Goal: Find specific page/section: Find specific page/section

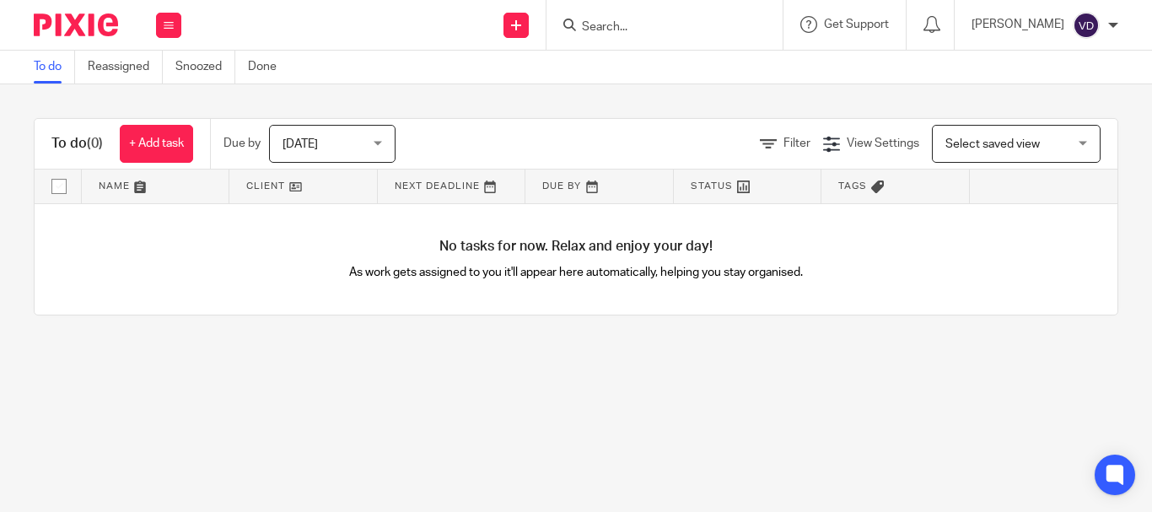
click at [569, 27] on div at bounding box center [661, 24] width 197 height 21
click at [563, 23] on icon at bounding box center [569, 25] width 13 height 13
click at [566, 19] on icon at bounding box center [569, 25] width 13 height 13
click at [563, 21] on icon at bounding box center [569, 25] width 13 height 13
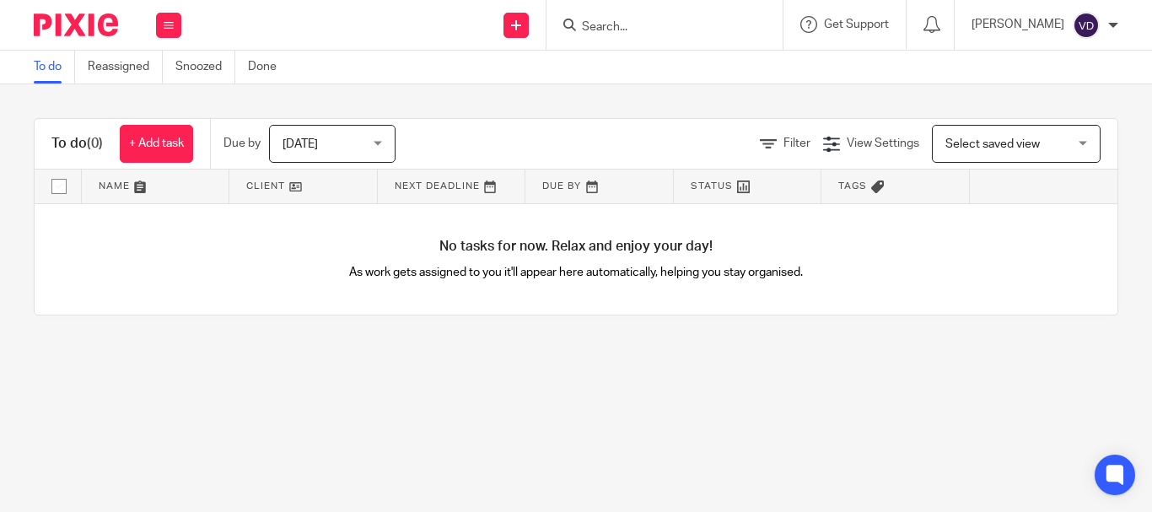
click at [563, 21] on icon at bounding box center [569, 25] width 13 height 13
click at [563, 23] on icon at bounding box center [569, 25] width 13 height 13
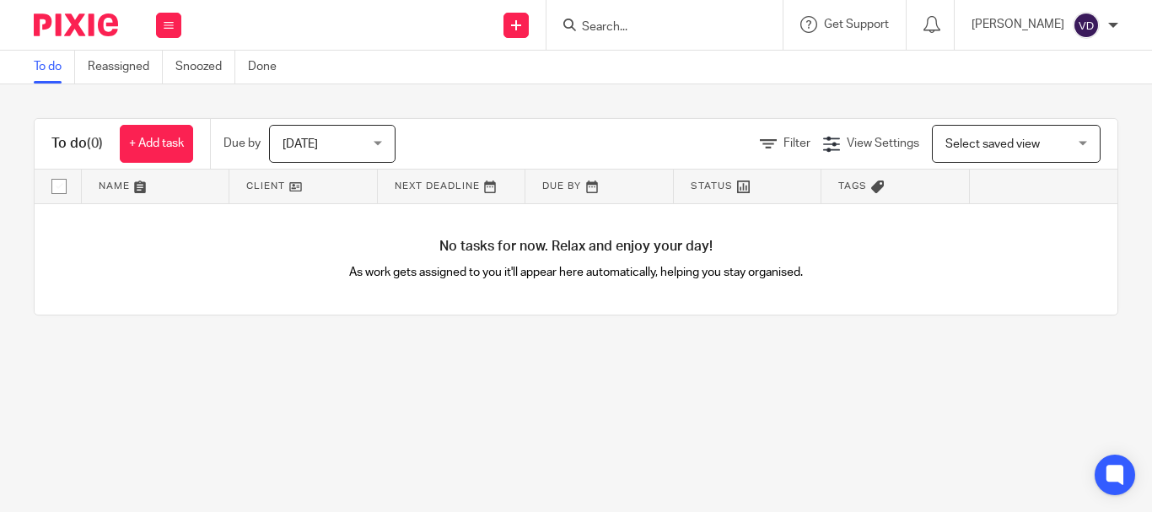
click at [589, 21] on input "Search" at bounding box center [656, 27] width 152 height 15
paste input "Quirst Ltd."
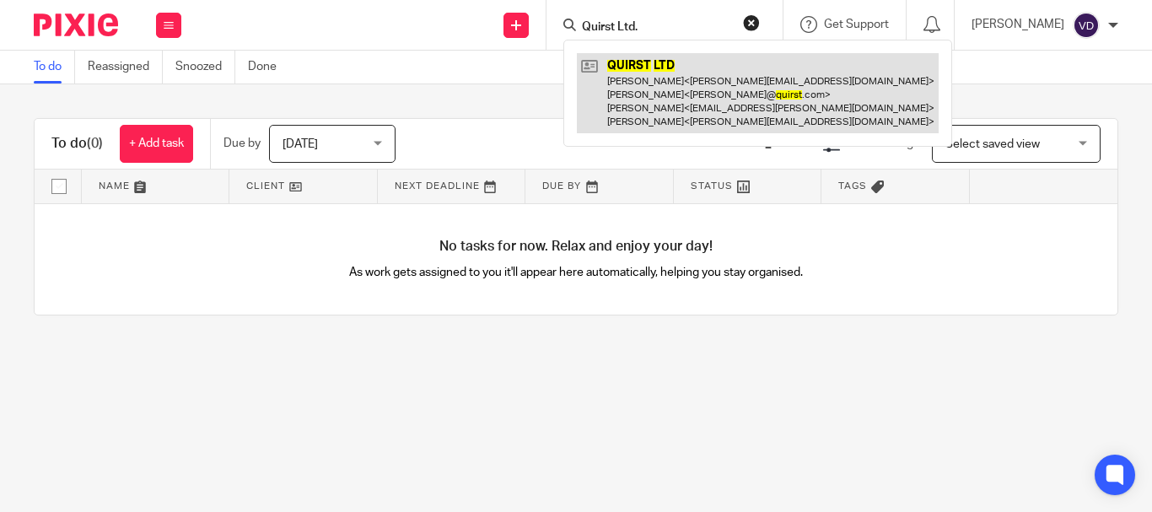
type input "Quirst Ltd."
click at [661, 114] on link at bounding box center [758, 93] width 362 height 80
